Goal: Information Seeking & Learning: Learn about a topic

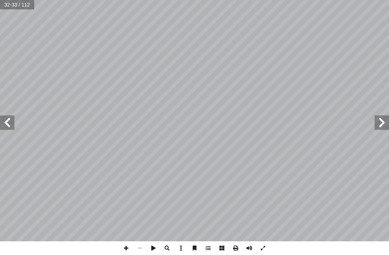
click at [387, 123] on span at bounding box center [382, 122] width 14 height 14
click at [388, 120] on span at bounding box center [382, 122] width 14 height 14
click at [379, 123] on span at bounding box center [382, 122] width 14 height 14
click at [386, 123] on span at bounding box center [382, 122] width 14 height 14
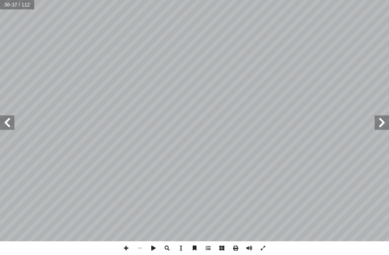
click at [382, 119] on span at bounding box center [382, 122] width 14 height 14
click at [378, 119] on span at bounding box center [382, 122] width 14 height 14
click at [382, 121] on span at bounding box center [382, 122] width 14 height 14
click at [379, 123] on span at bounding box center [382, 122] width 14 height 14
click at [384, 118] on span at bounding box center [382, 122] width 14 height 14
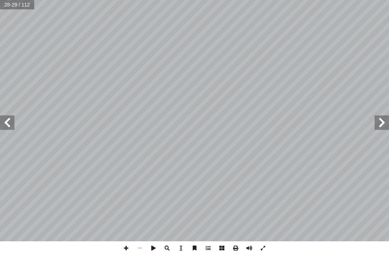
click at [387, 120] on span at bounding box center [382, 122] width 14 height 14
click at [384, 120] on span at bounding box center [382, 122] width 14 height 14
click at [384, 117] on span at bounding box center [382, 122] width 14 height 14
click at [385, 120] on span at bounding box center [382, 122] width 14 height 14
click at [385, 122] on span at bounding box center [382, 122] width 14 height 14
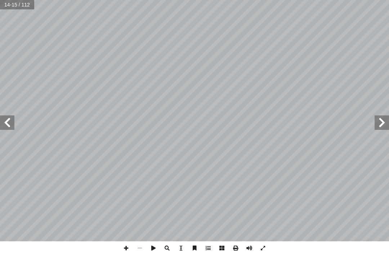
click at [5, 124] on span at bounding box center [7, 122] width 14 height 14
click at [9, 126] on span at bounding box center [7, 122] width 14 height 14
click at [3, 123] on span at bounding box center [7, 122] width 14 height 14
click at [5, 121] on span at bounding box center [7, 122] width 14 height 14
click at [4, 120] on span at bounding box center [7, 122] width 14 height 14
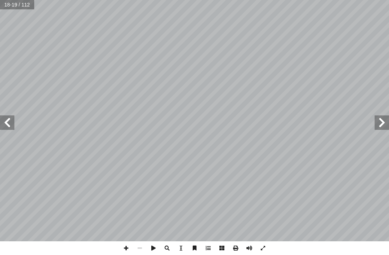
click at [5, 121] on span at bounding box center [7, 122] width 14 height 14
click at [3, 120] on span at bounding box center [7, 122] width 14 height 14
click at [5, 120] on span at bounding box center [7, 122] width 14 height 14
click at [8, 125] on span at bounding box center [7, 122] width 14 height 14
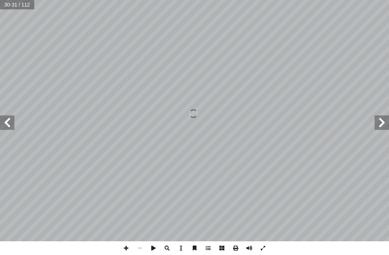
click at [5, 123] on span at bounding box center [7, 122] width 14 height 14
click at [5, 124] on span at bounding box center [7, 122] width 14 height 14
click at [5, 123] on span at bounding box center [7, 122] width 14 height 14
click at [7, 124] on span at bounding box center [7, 122] width 14 height 14
click at [6, 123] on span at bounding box center [7, 122] width 14 height 14
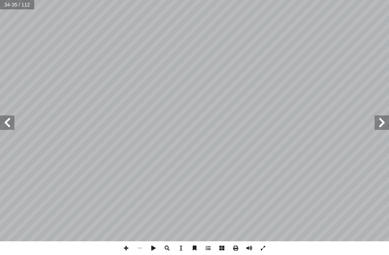
click at [5, 124] on span at bounding box center [7, 122] width 14 height 14
click at [0, 120] on span at bounding box center [7, 122] width 14 height 14
click at [6, 124] on span at bounding box center [7, 122] width 14 height 14
click at [3, 121] on span at bounding box center [7, 122] width 14 height 14
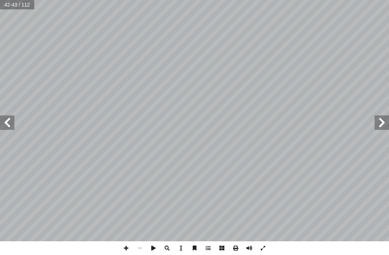
click at [1, 121] on span at bounding box center [7, 122] width 14 height 14
click at [10, 121] on span at bounding box center [7, 122] width 14 height 14
click at [8, 121] on span at bounding box center [7, 122] width 14 height 14
click at [7, 125] on span at bounding box center [7, 122] width 14 height 14
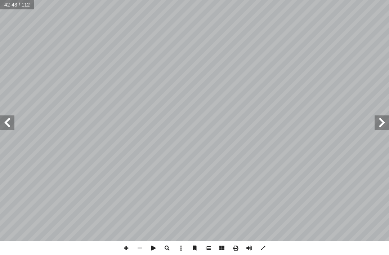
click at [5, 121] on span at bounding box center [7, 122] width 14 height 14
click at [3, 121] on span at bounding box center [7, 122] width 14 height 14
click at [10, 121] on span at bounding box center [7, 122] width 14 height 14
click at [12, 119] on span at bounding box center [7, 122] width 14 height 14
click at [10, 121] on span at bounding box center [7, 122] width 14 height 14
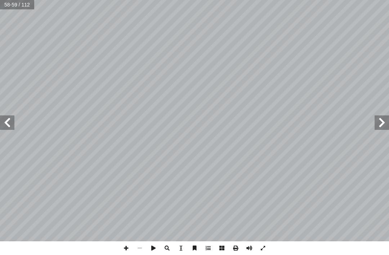
click at [8, 120] on span at bounding box center [7, 122] width 14 height 14
click at [4, 119] on span at bounding box center [7, 122] width 14 height 14
click at [3, 118] on span at bounding box center [7, 122] width 14 height 14
click at [6, 124] on span at bounding box center [7, 122] width 14 height 14
click at [4, 122] on span at bounding box center [7, 122] width 14 height 14
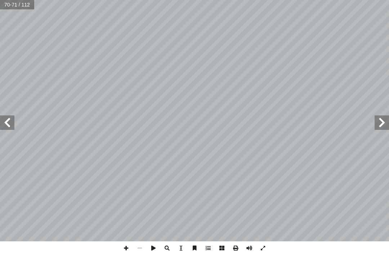
click at [4, 123] on span at bounding box center [7, 122] width 14 height 14
click at [2, 121] on span at bounding box center [7, 122] width 14 height 14
click at [3, 121] on span at bounding box center [7, 122] width 14 height 14
click at [0, 119] on span at bounding box center [7, 122] width 14 height 14
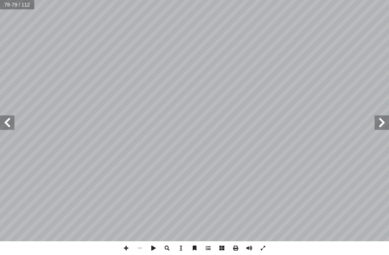
click at [10, 120] on span at bounding box center [7, 122] width 14 height 14
click at [3, 118] on span at bounding box center [7, 122] width 14 height 14
click at [3, 117] on span at bounding box center [7, 122] width 14 height 14
click at [5, 120] on span at bounding box center [7, 122] width 14 height 14
click at [6, 123] on span at bounding box center [7, 122] width 14 height 14
